Goal: Check status

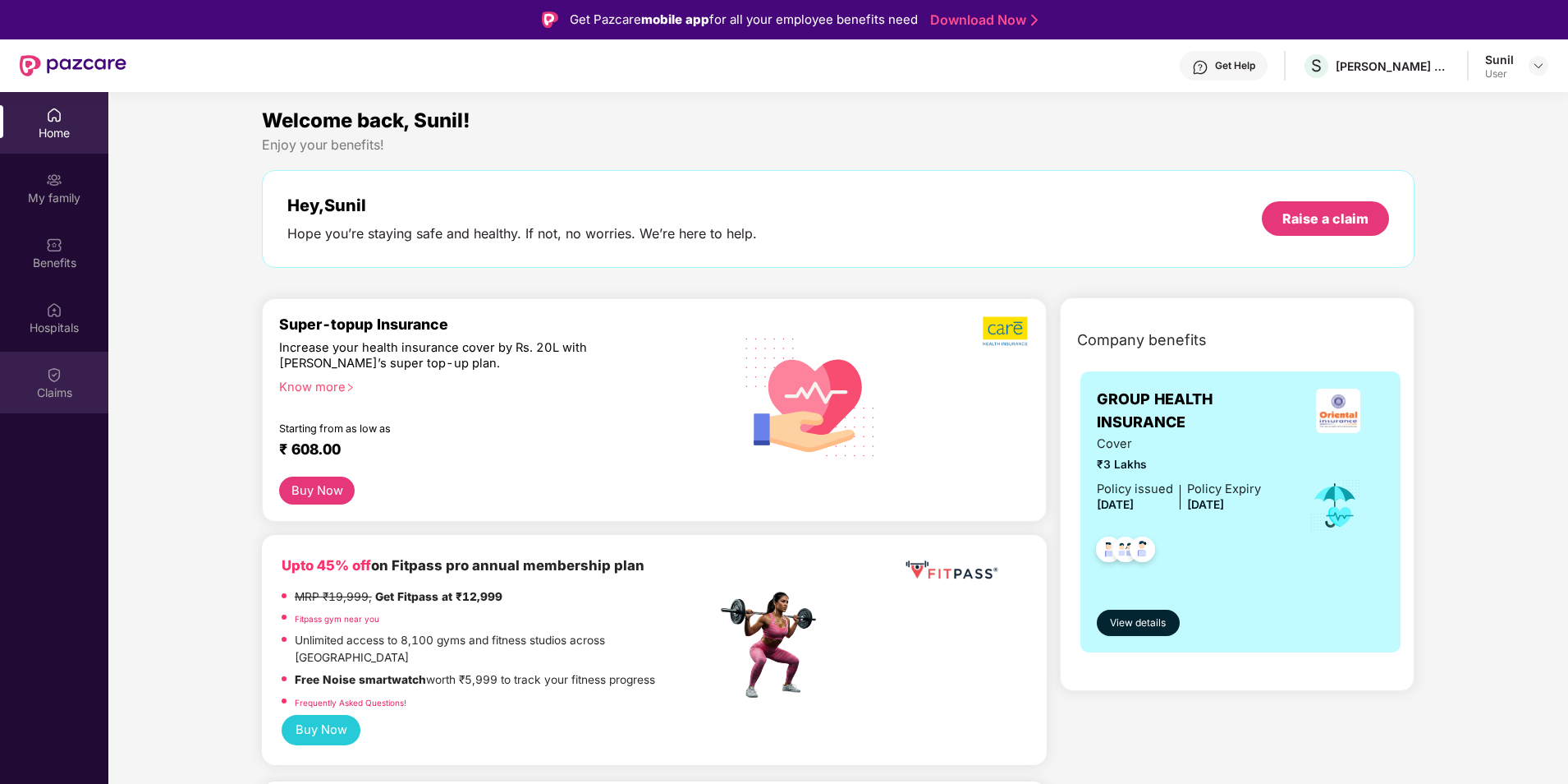
click at [48, 379] on img at bounding box center [55, 375] width 17 height 17
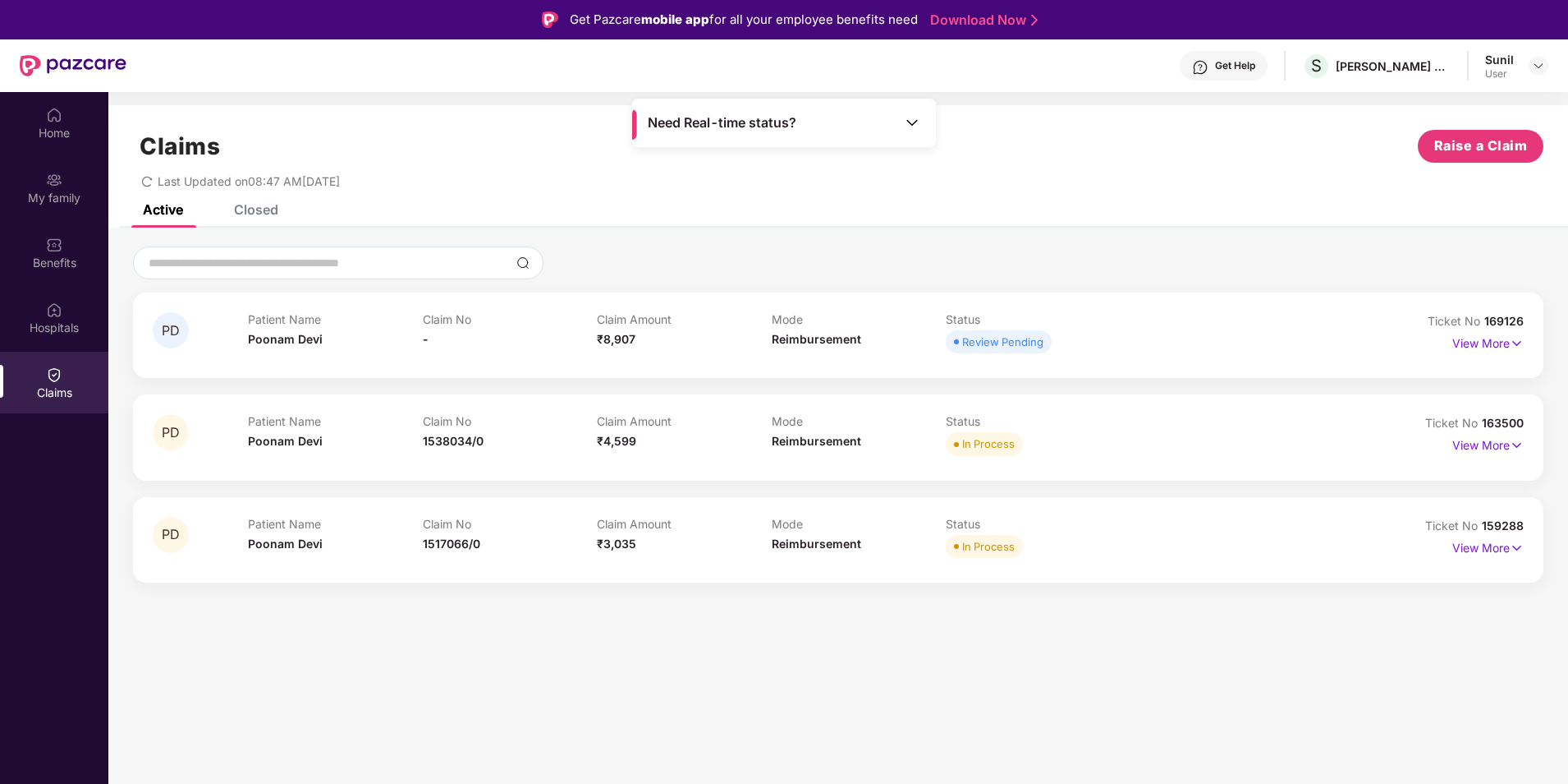
click at [271, 210] on div "Closed" at bounding box center [256, 210] width 45 height 17
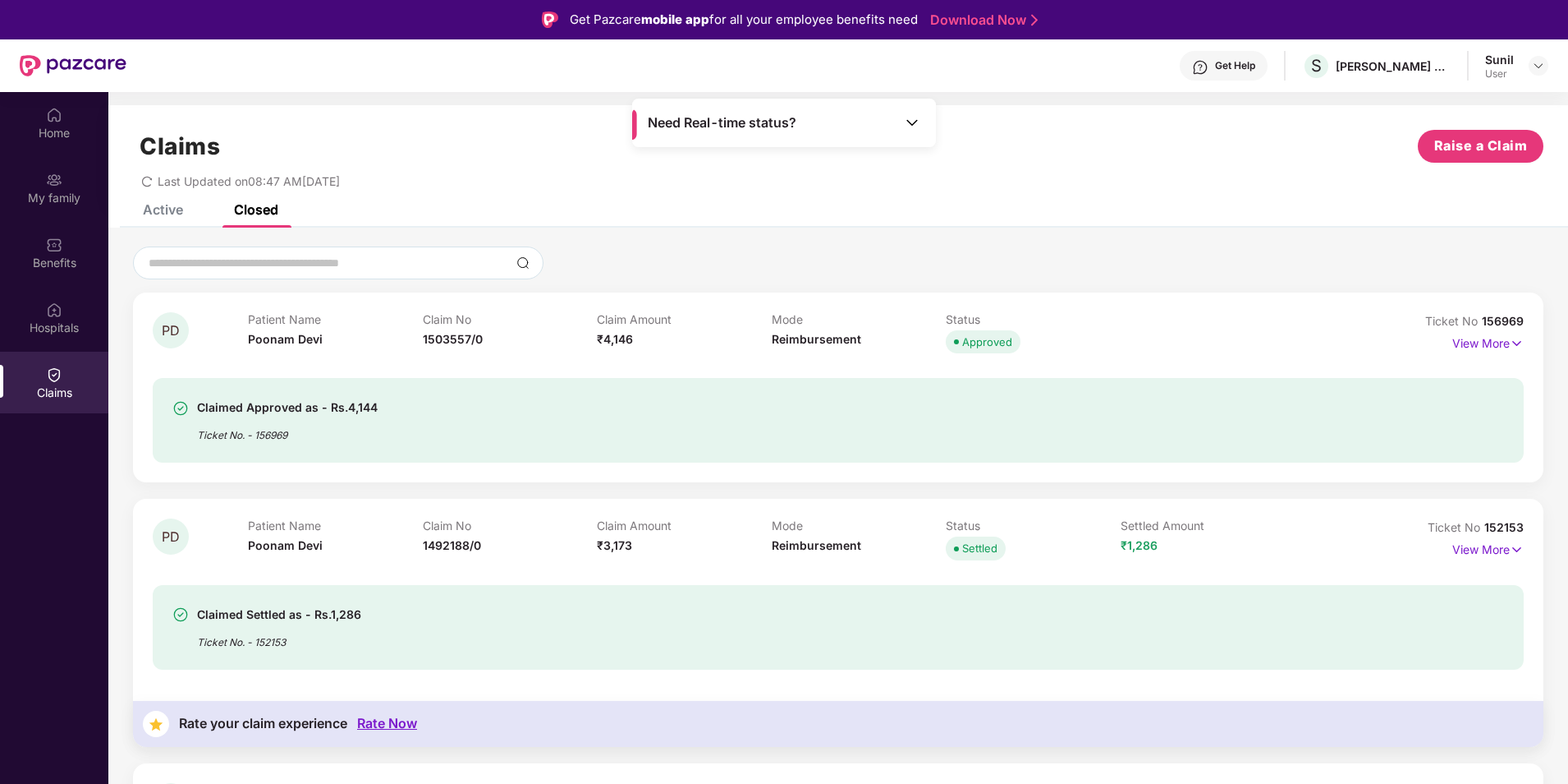
click at [171, 212] on div "Active" at bounding box center [162, 210] width 40 height 17
